Goal: Task Accomplishment & Management: Use online tool/utility

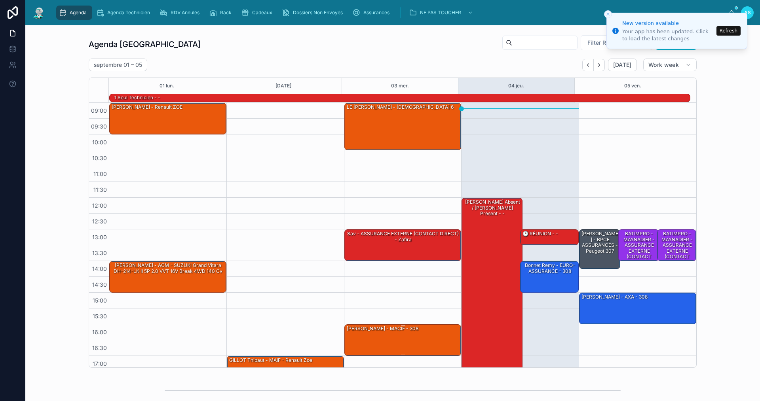
scroll to position [21, 0]
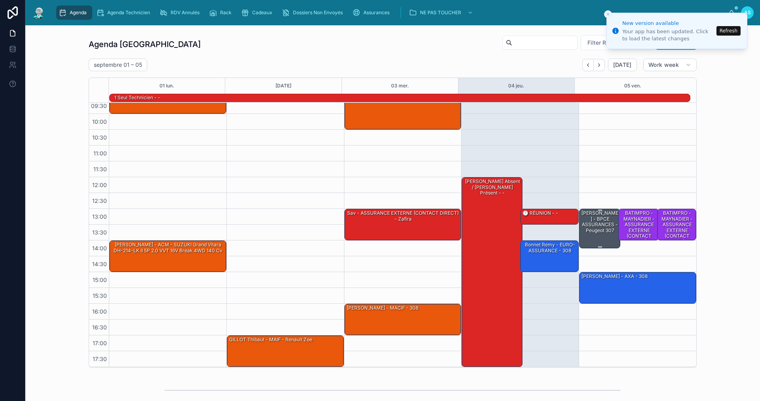
click at [590, 230] on div "[PERSON_NAME] - BPCE ASSURANCES - Peugeot 307" at bounding box center [600, 222] width 39 height 25
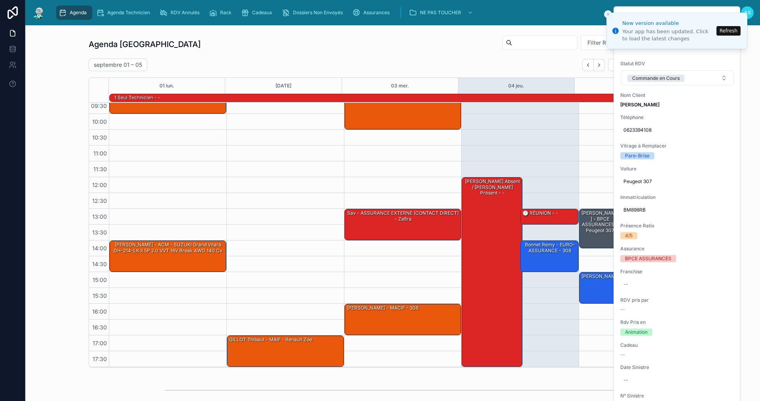
click at [724, 29] on button "Refresh" at bounding box center [728, 30] width 24 height 9
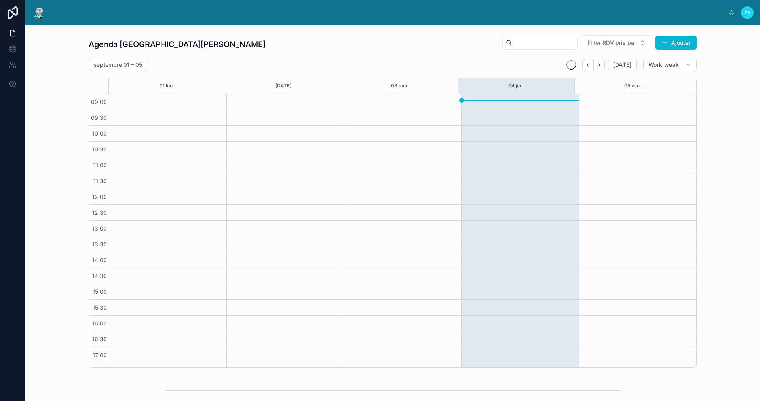
scroll to position [11, 0]
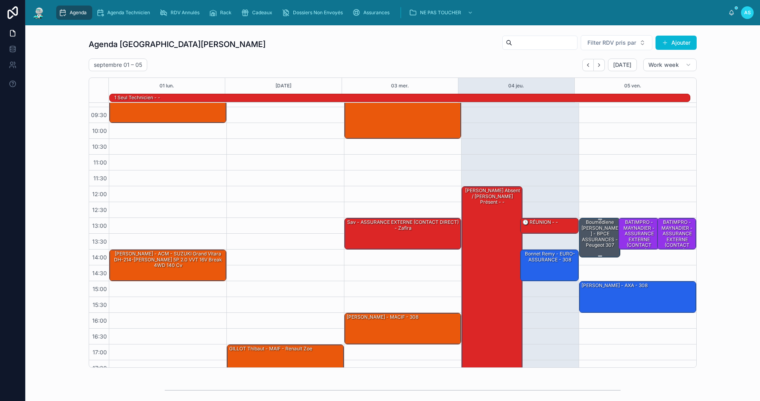
click at [587, 229] on div "Boumédiene [PERSON_NAME] - BPCE ASSURANCES - Peugeot 307" at bounding box center [600, 234] width 39 height 30
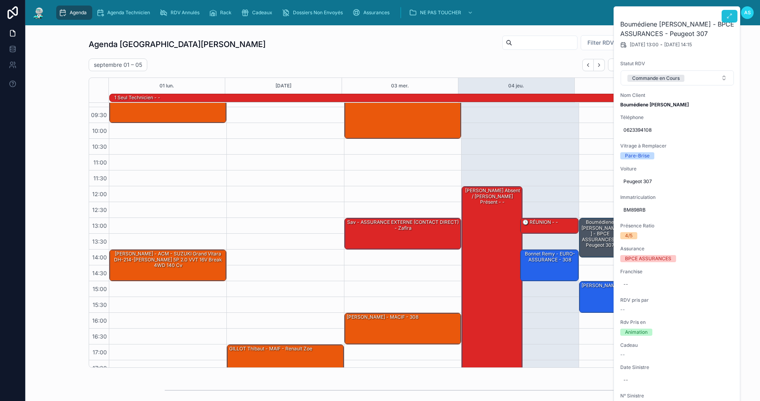
click at [728, 16] on icon at bounding box center [729, 16] width 6 height 6
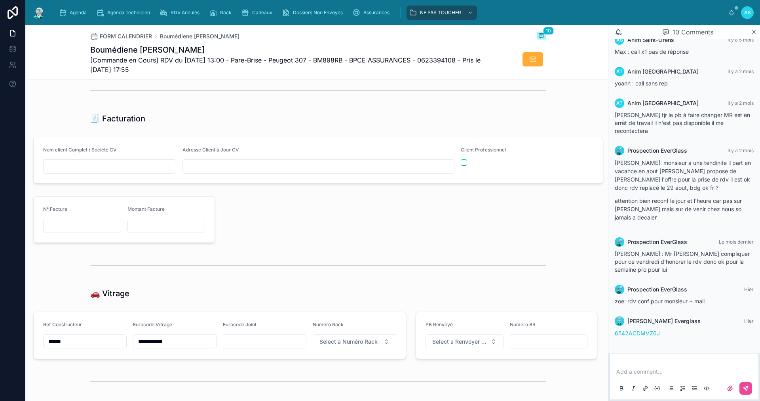
scroll to position [910, 0]
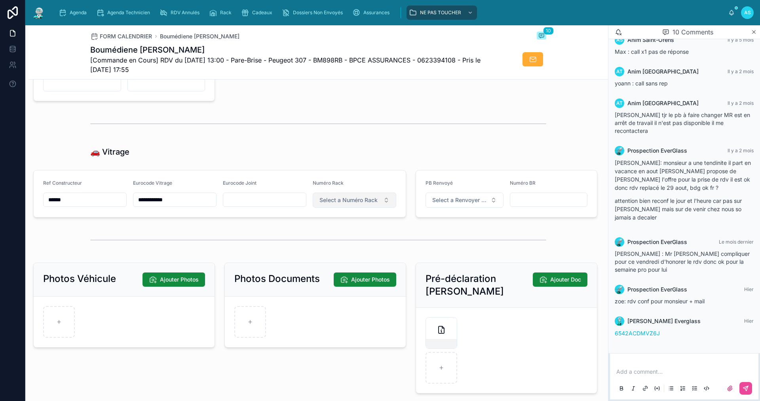
click at [367, 204] on span "Select a Numéro Rack" at bounding box center [348, 200] width 58 height 8
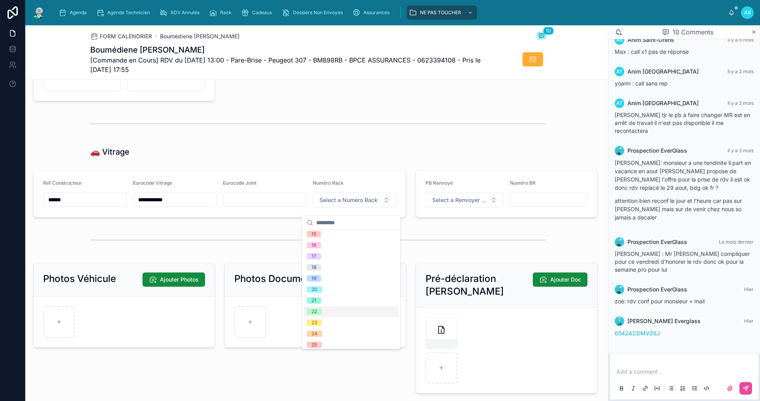
click at [332, 313] on div "22" at bounding box center [351, 311] width 95 height 11
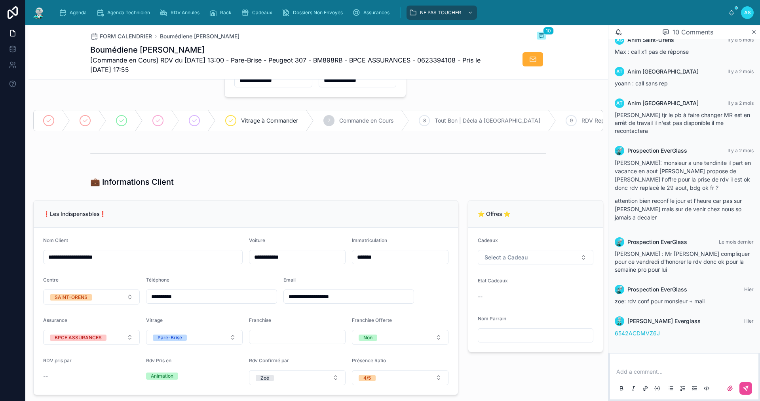
scroll to position [0, 0]
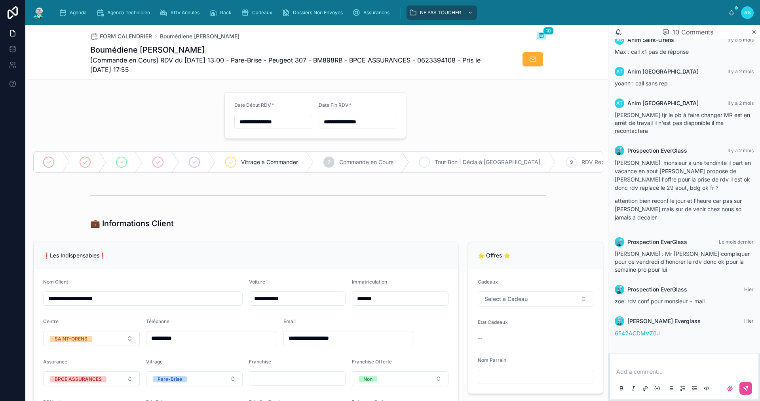
click at [431, 161] on div "8 Tout Bon | Décla à Faire" at bounding box center [482, 162] width 147 height 21
click at [68, 11] on div "Agenda" at bounding box center [74, 12] width 31 height 13
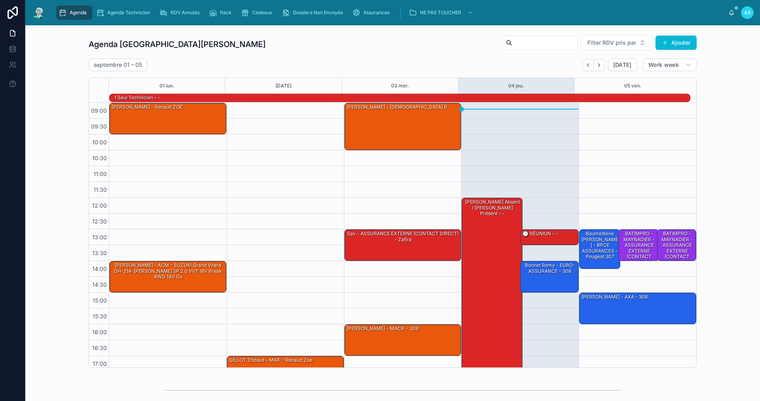
scroll to position [21, 0]
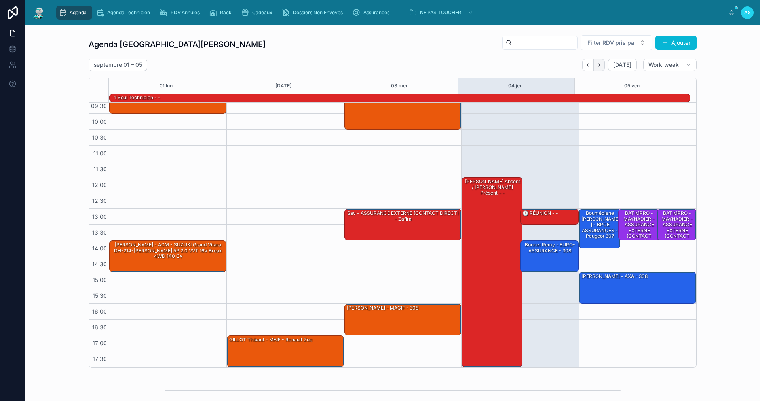
click at [598, 63] on icon "Next" at bounding box center [599, 65] width 6 height 6
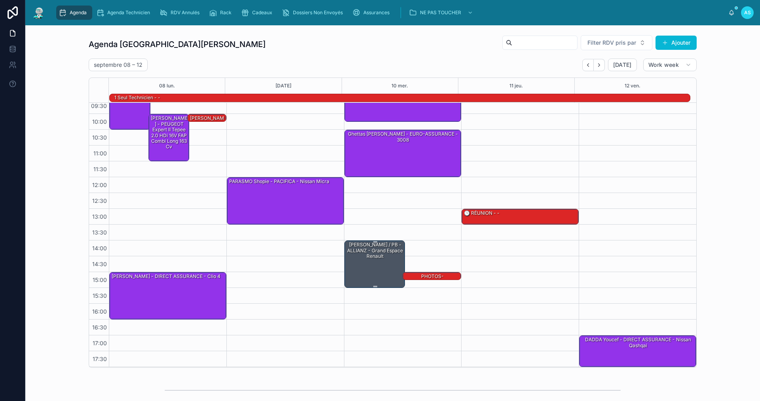
click at [364, 262] on div "GERARD David / PB - ALLIANZ - Grand espace Renault" at bounding box center [375, 264] width 59 height 46
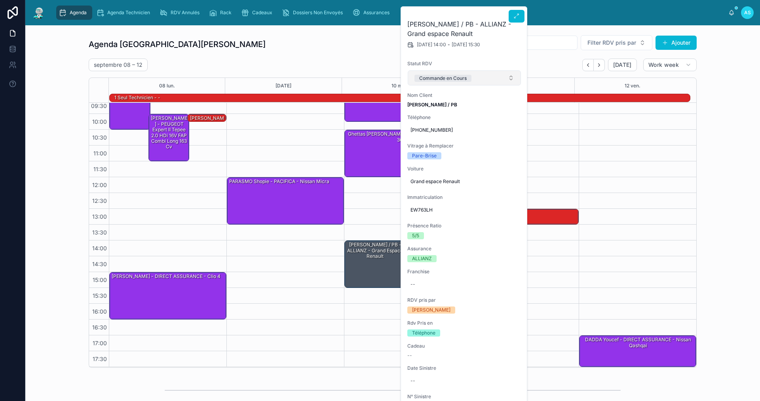
click at [478, 78] on button "Commande en Cours" at bounding box center [464, 77] width 113 height 15
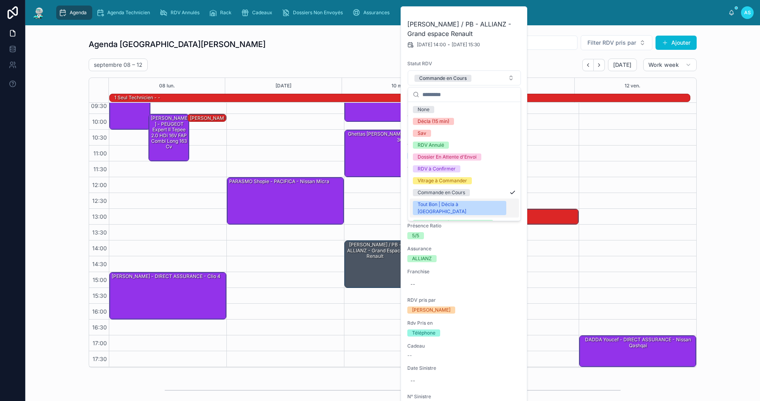
click at [454, 203] on div "Tout Bon | Décla à [GEOGRAPHIC_DATA]" at bounding box center [460, 208] width 84 height 14
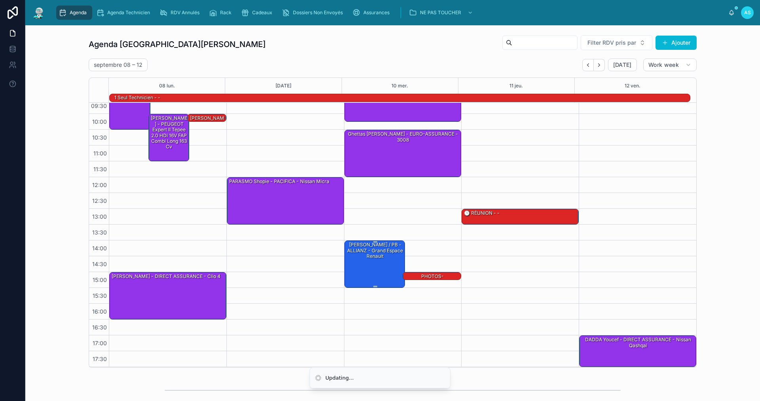
click at [375, 263] on div "GERARD David / PB - ALLIANZ - Grand espace Renault" at bounding box center [375, 264] width 59 height 46
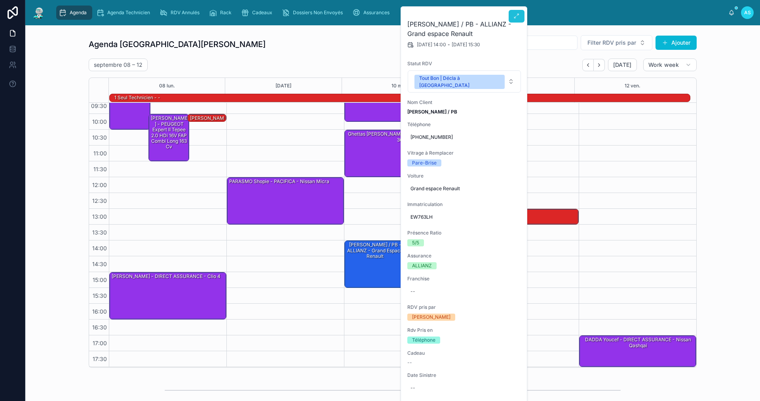
click at [516, 12] on button at bounding box center [517, 16] width 16 height 13
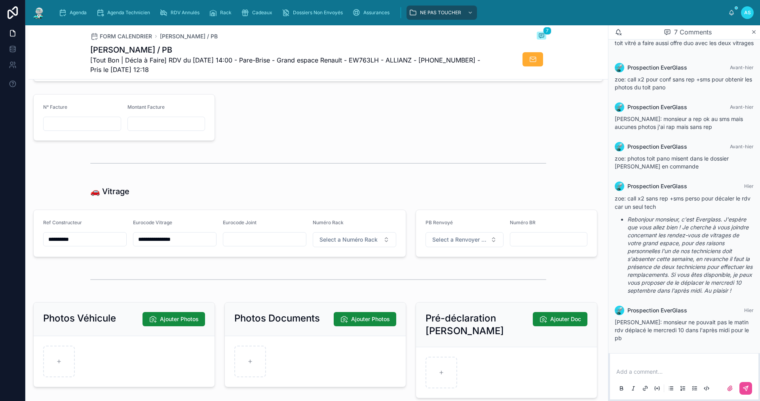
scroll to position [950, 0]
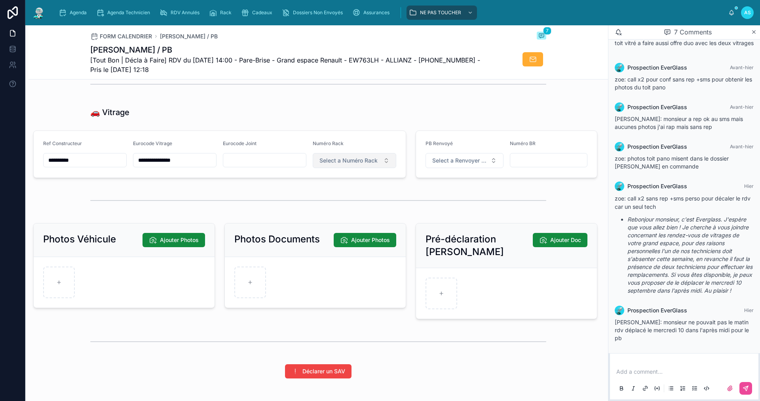
click at [330, 168] on button "Select a Numéro Rack" at bounding box center [355, 160] width 84 height 15
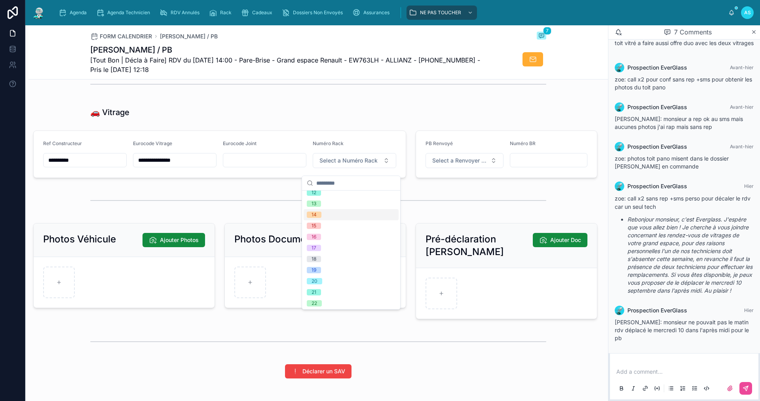
scroll to position [158, 0]
click at [333, 269] on div "22" at bounding box center [351, 272] width 95 height 11
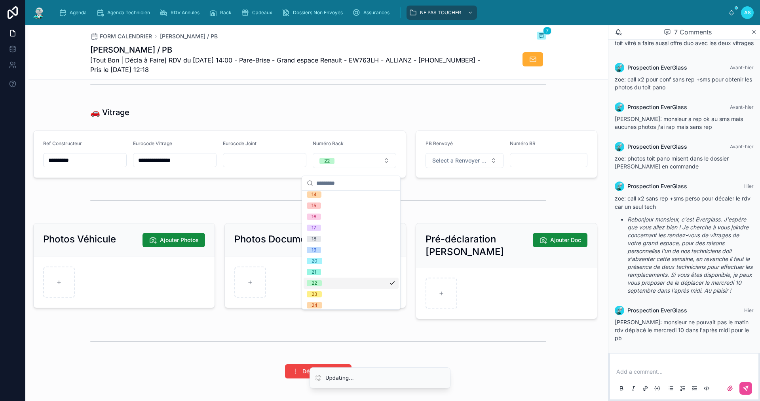
scroll to position [169, 0]
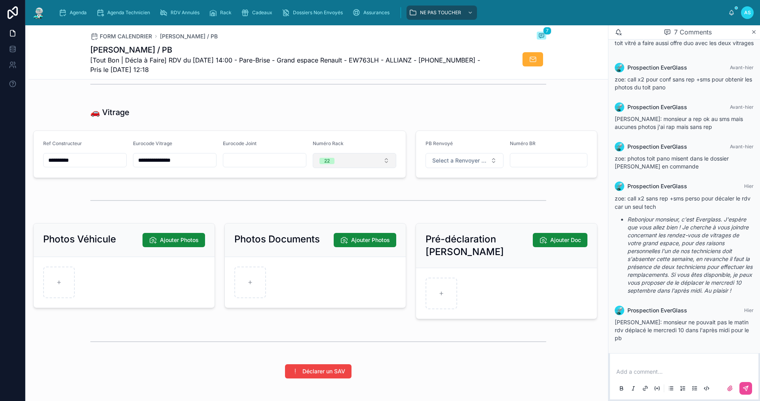
click at [354, 164] on button "22" at bounding box center [355, 160] width 84 height 15
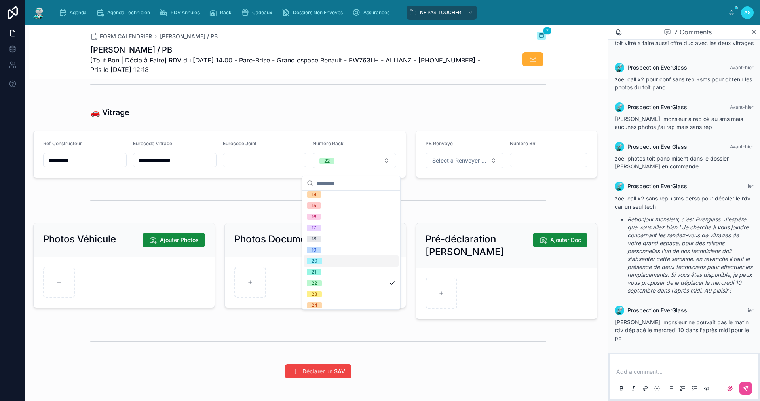
click at [329, 264] on div "20" at bounding box center [351, 261] width 95 height 11
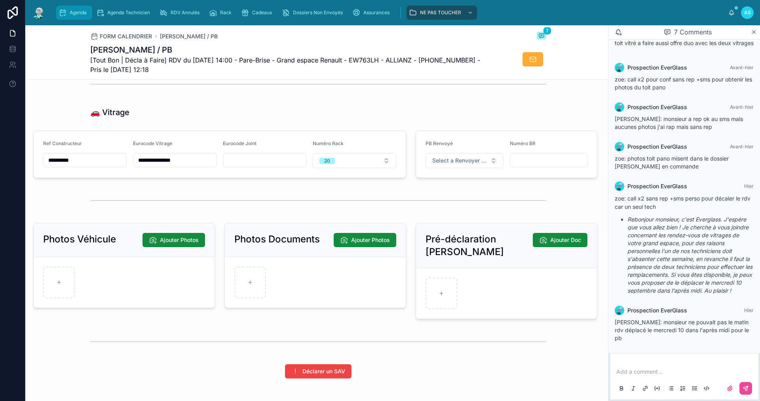
click at [68, 16] on div "Agenda" at bounding box center [74, 12] width 31 height 13
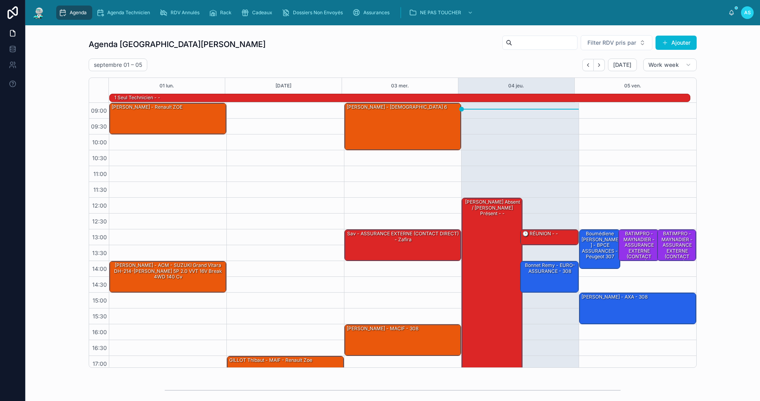
scroll to position [21, 0]
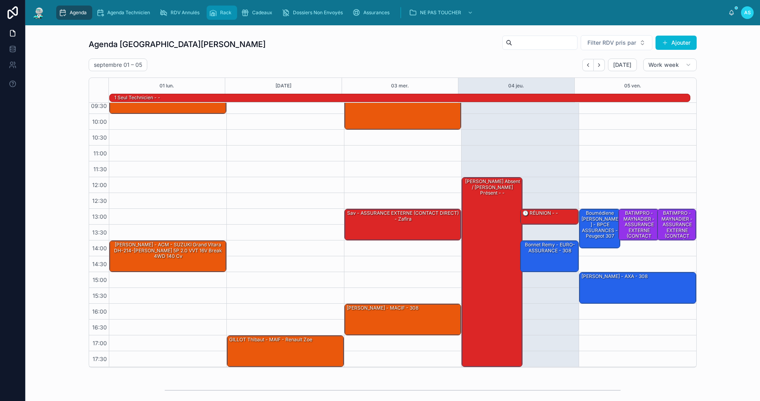
click at [230, 11] on span "Rack" at bounding box center [225, 12] width 11 height 6
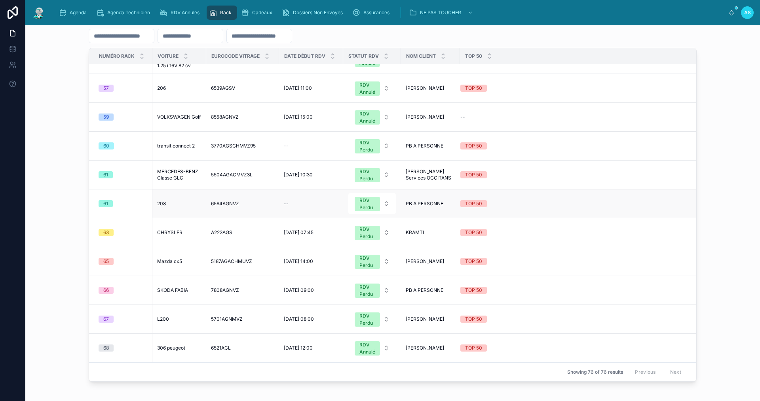
scroll to position [40, 0]
